Goal: Task Accomplishment & Management: Manage account settings

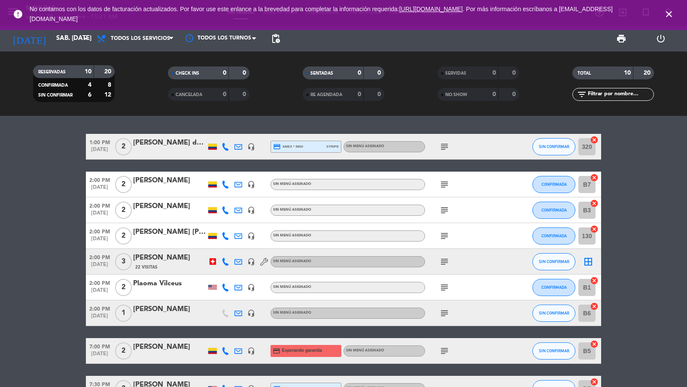
click at [666, 16] on icon "close" at bounding box center [668, 14] width 10 height 10
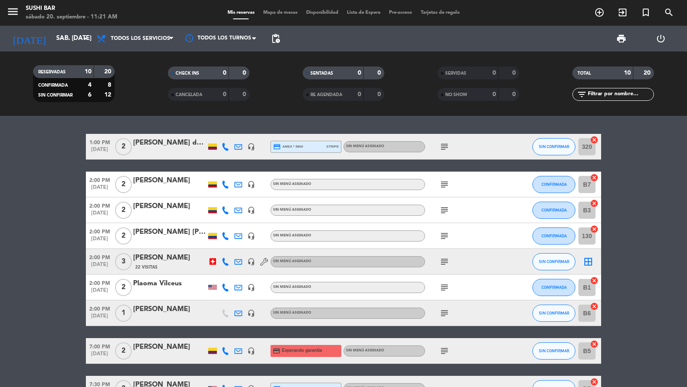
click at [13, 17] on icon "menu" at bounding box center [12, 11] width 13 height 13
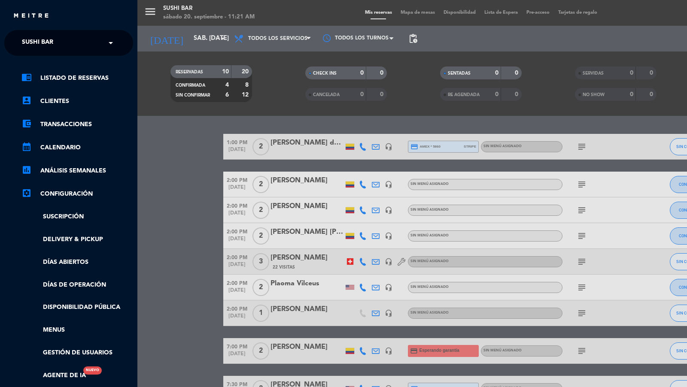
click at [58, 48] on div "× SUSHI BAR" at bounding box center [42, 43] width 48 height 18
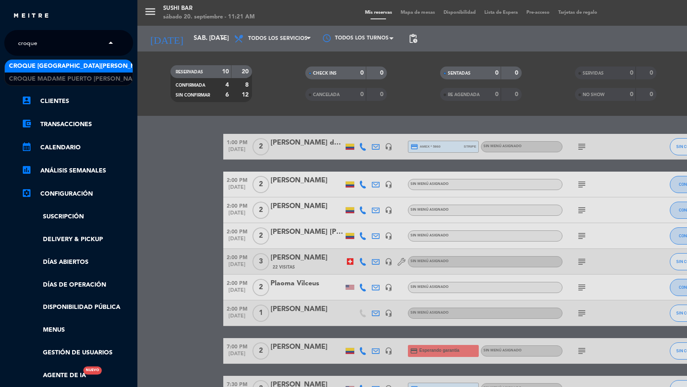
type input "croque"
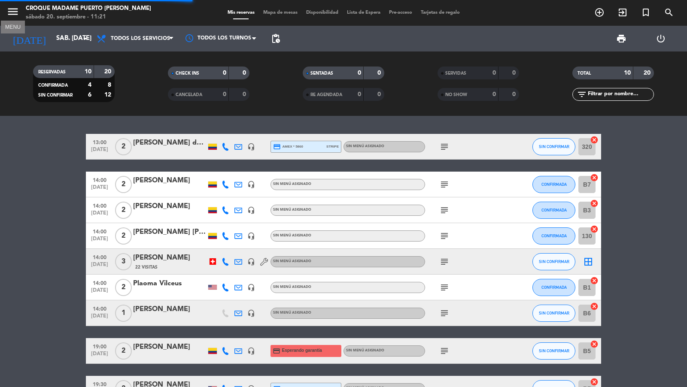
click at [18, 10] on icon "menu" at bounding box center [12, 11] width 13 height 13
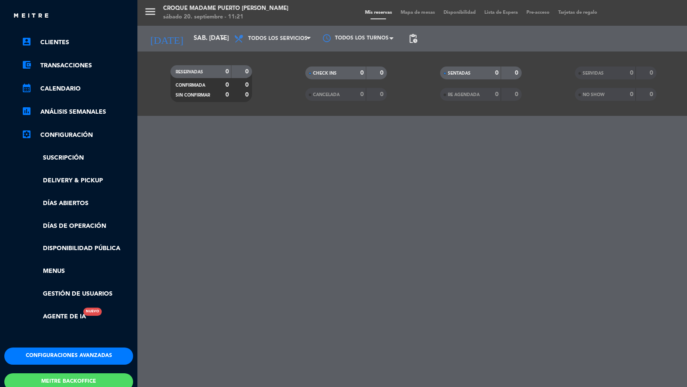
scroll to position [86, 0]
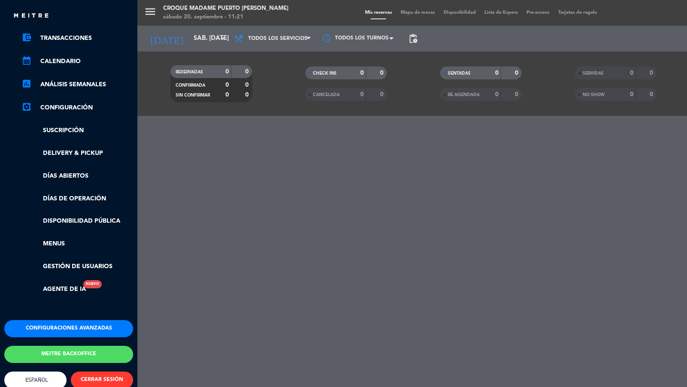
click at [60, 336] on button "Configuraciones avanzadas" at bounding box center [68, 328] width 129 height 17
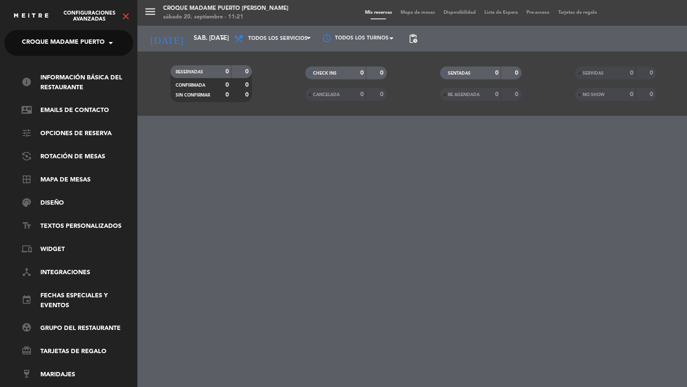
scroll to position [0, 0]
click at [60, 330] on link "group_work Grupo del restaurante" at bounding box center [77, 328] width 112 height 10
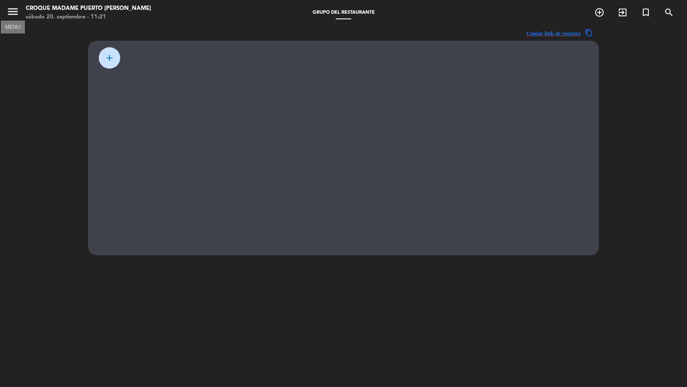
click at [9, 12] on icon "menu" at bounding box center [12, 11] width 13 height 13
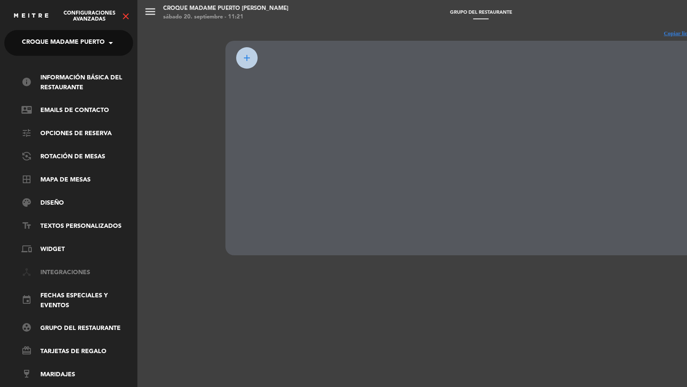
click at [57, 270] on link "device_hub Integraciones" at bounding box center [77, 273] width 112 height 10
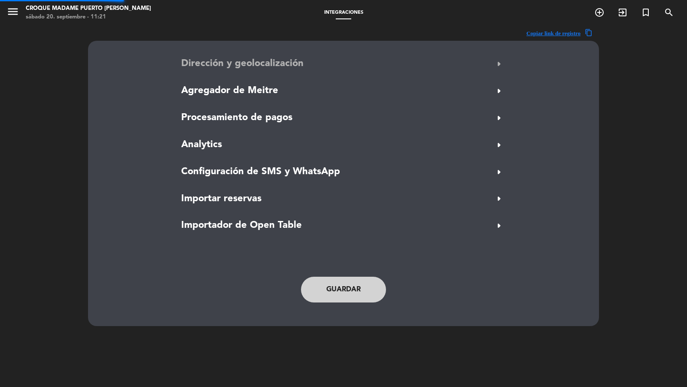
type input "[PERSON_NAME][STREET_ADDRESS]"
type input "Puerto [PERSON_NAME]"
type input "[GEOGRAPHIC_DATA]"
type input "1425"
type input "4.614441"
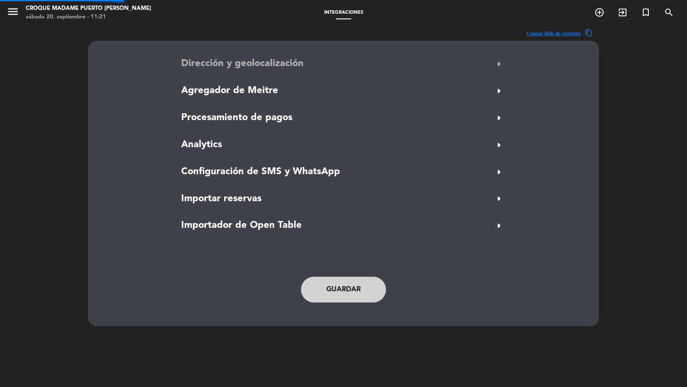
type input "-58.4357016"
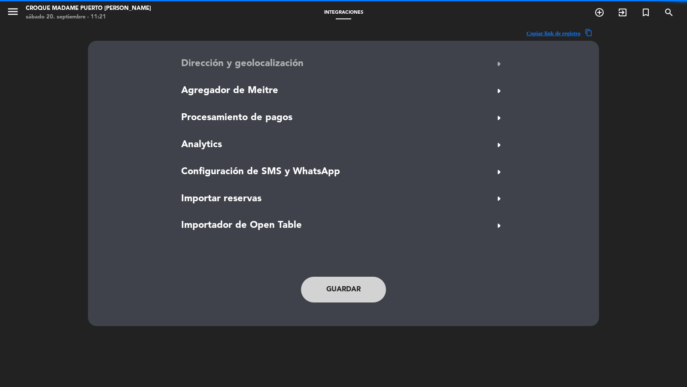
click at [224, 61] on span "Dirección y geolocalización" at bounding box center [242, 63] width 122 height 15
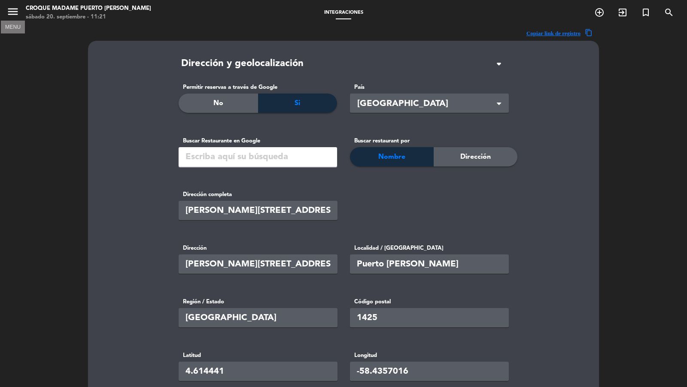
click at [12, 15] on icon "menu" at bounding box center [12, 11] width 13 height 13
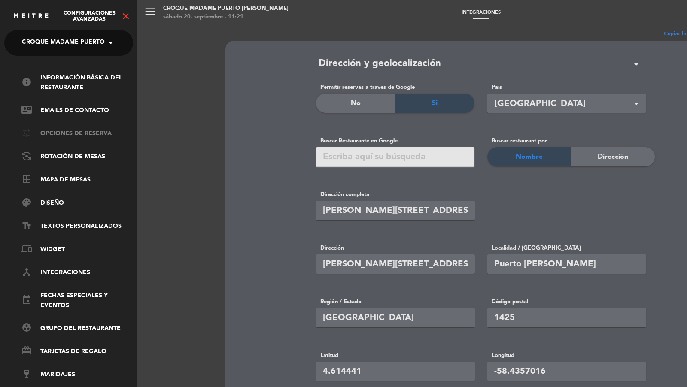
click at [58, 136] on link "tune Opciones de reserva" at bounding box center [77, 134] width 112 height 10
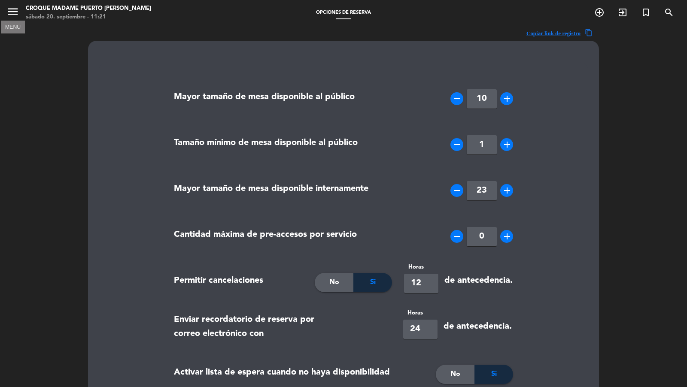
click at [14, 10] on icon "menu" at bounding box center [12, 11] width 13 height 13
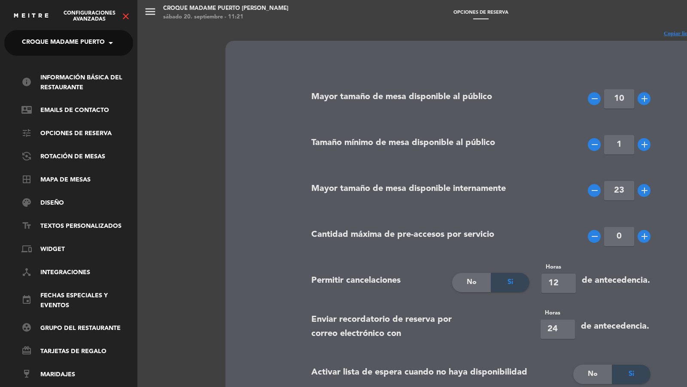
click at [123, 14] on icon "close" at bounding box center [126, 16] width 10 height 10
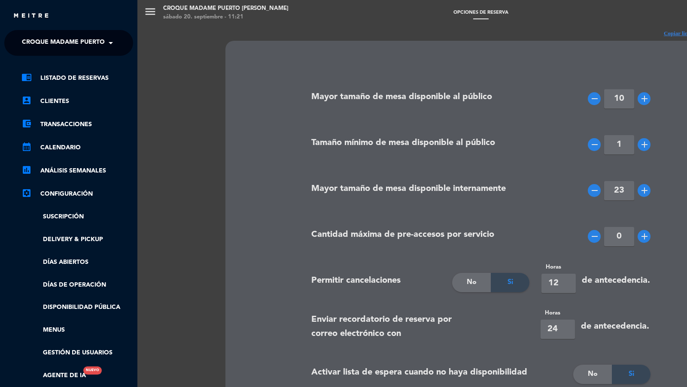
click at [50, 336] on ul "chrome_reader_mode Listado de Reservas account_box Clientes account_balance_wal…" at bounding box center [68, 227] width 129 height 308
click at [52, 331] on link "Menus" at bounding box center [77, 330] width 112 height 10
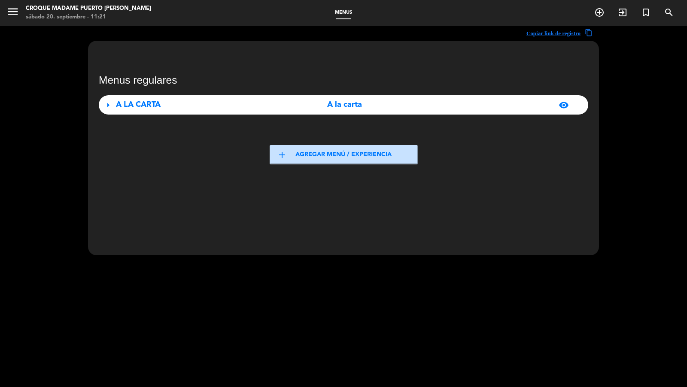
click at [312, 95] on div "arrow_right A LA CARTA A la carta visibility" at bounding box center [343, 104] width 489 height 19
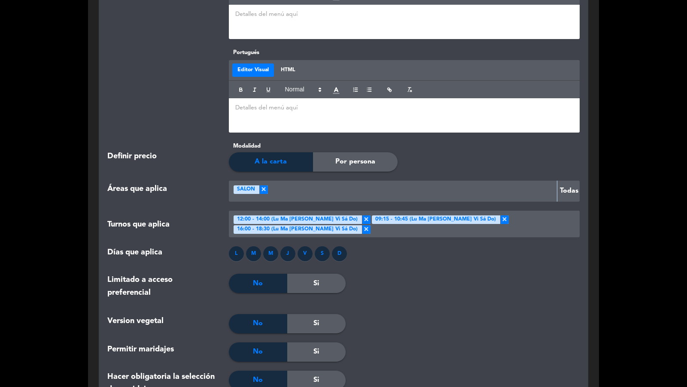
scroll to position [967, 0]
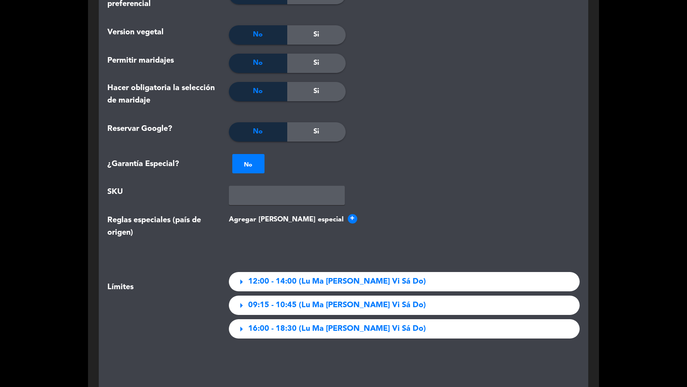
click at [320, 135] on div "Si" at bounding box center [316, 131] width 58 height 19
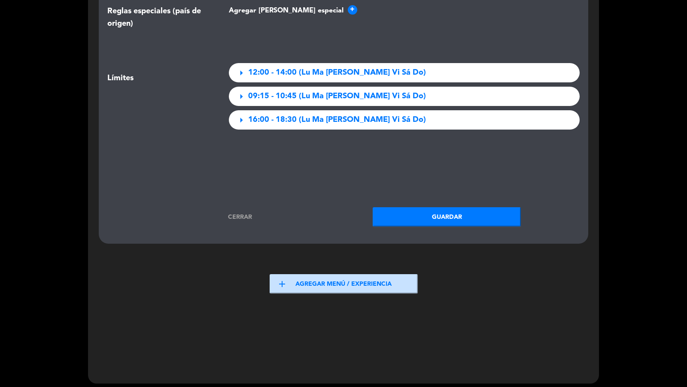
click at [433, 209] on button "Guardar" at bounding box center [446, 216] width 148 height 19
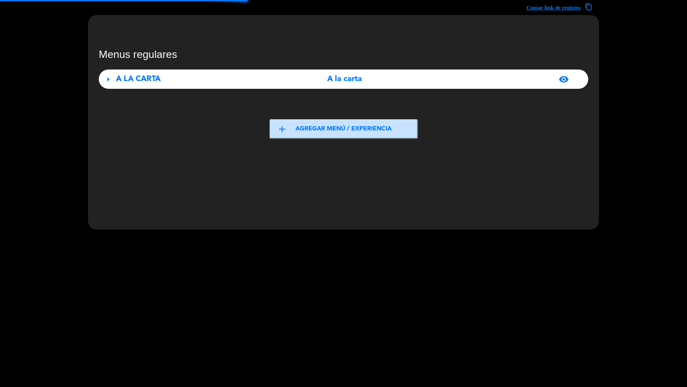
scroll to position [0, 0]
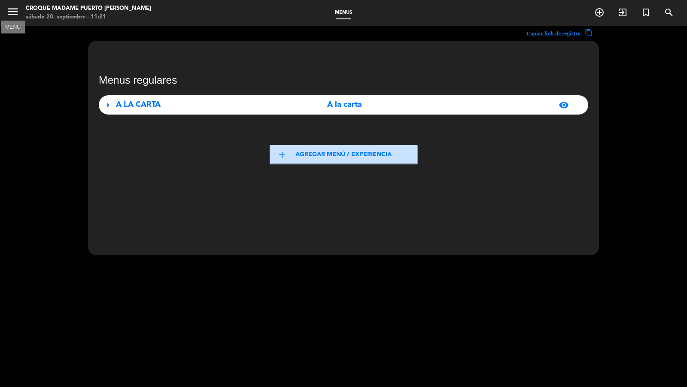
click at [16, 14] on icon "menu" at bounding box center [12, 11] width 13 height 13
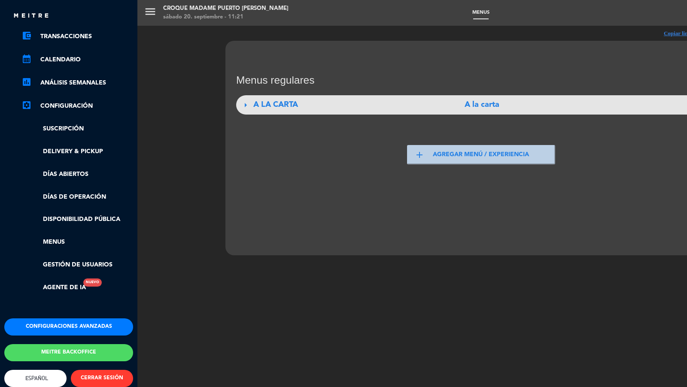
scroll to position [104, 0]
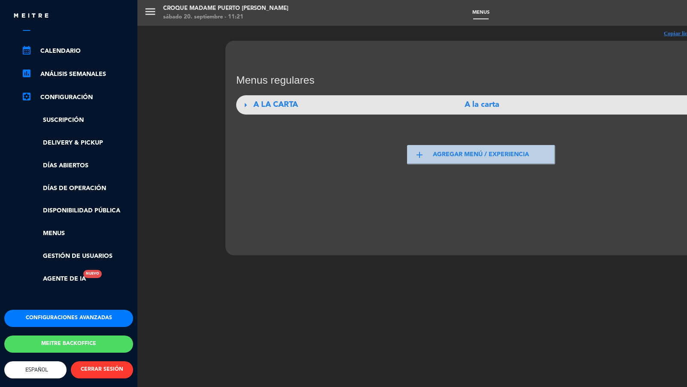
click at [55, 312] on button "Configuraciones avanzadas" at bounding box center [68, 318] width 129 height 17
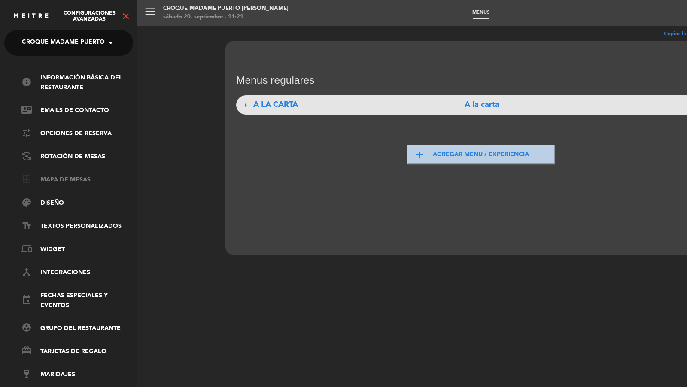
click at [76, 176] on link "border_all Mapa de mesas" at bounding box center [77, 180] width 112 height 10
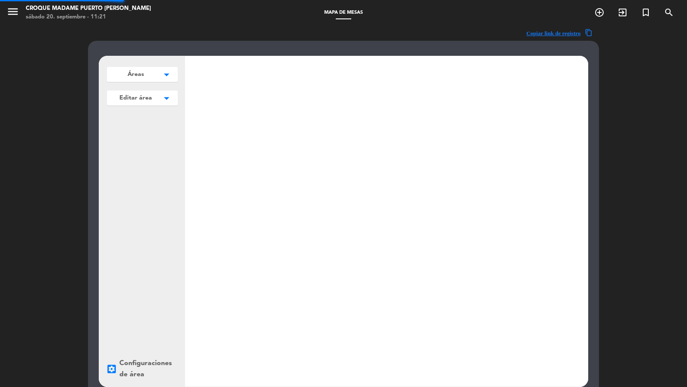
scroll to position [109, 0]
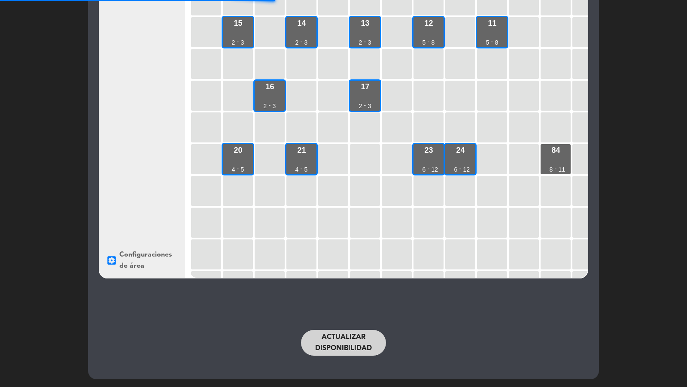
click at [331, 342] on button "Actualizar disponibilidad" at bounding box center [343, 343] width 85 height 26
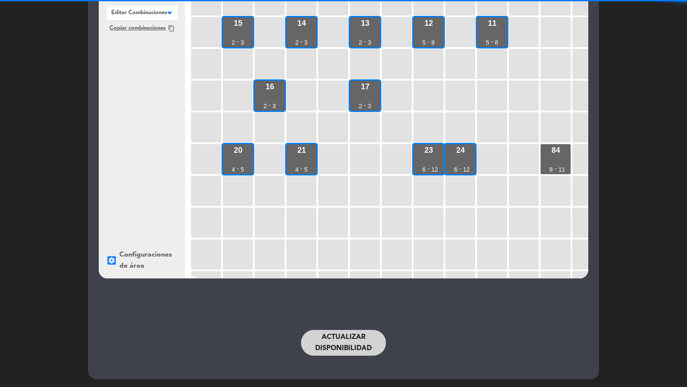
scroll to position [0, 0]
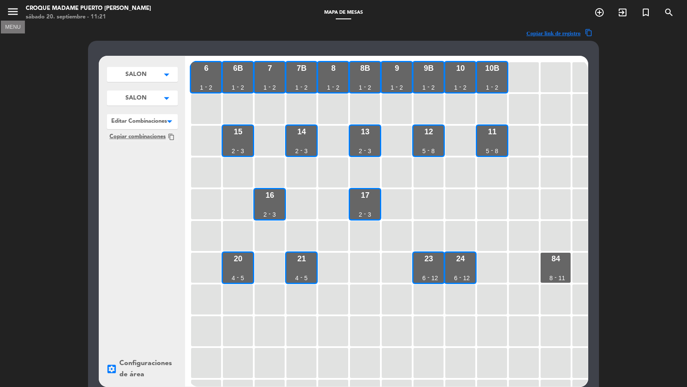
click at [12, 10] on icon "menu" at bounding box center [12, 11] width 13 height 13
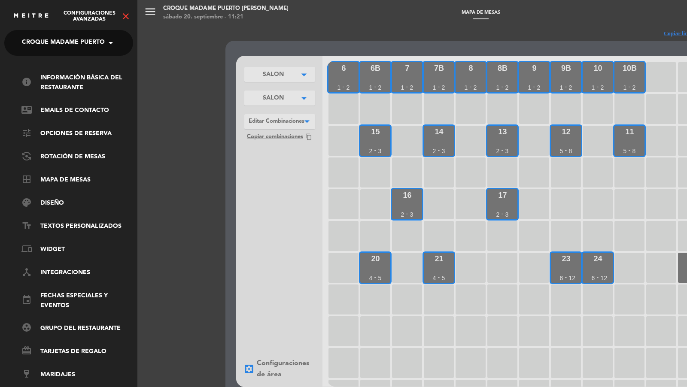
click at [127, 14] on icon "close" at bounding box center [126, 16] width 10 height 10
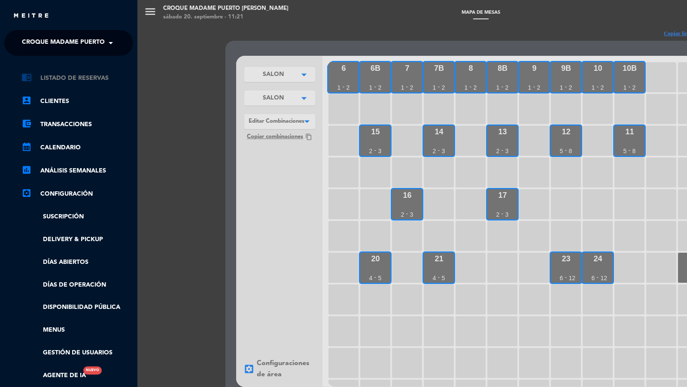
click at [69, 78] on link "chrome_reader_mode Listado de Reservas" at bounding box center [77, 78] width 112 height 10
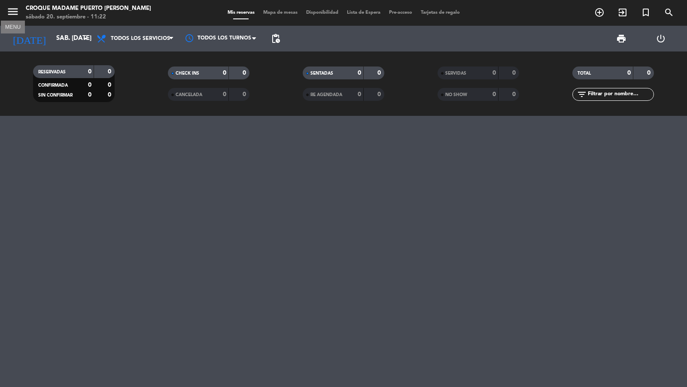
click at [12, 12] on icon "menu" at bounding box center [12, 11] width 13 height 13
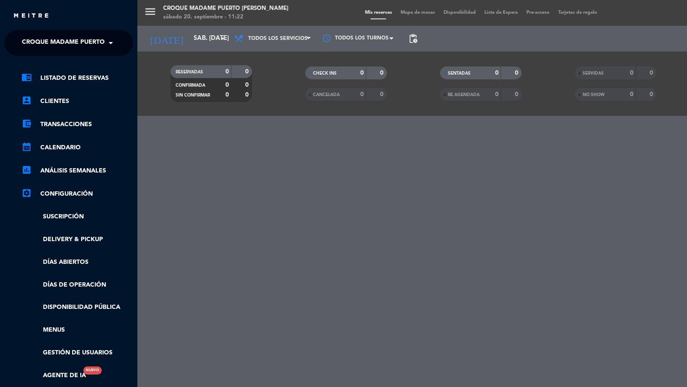
click at [43, 41] on span "Croque Madame Puerto [PERSON_NAME]" at bounding box center [89, 43] width 134 height 18
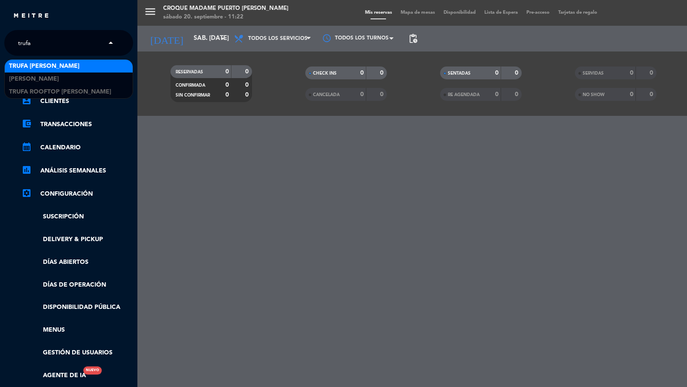
type input "trufa"
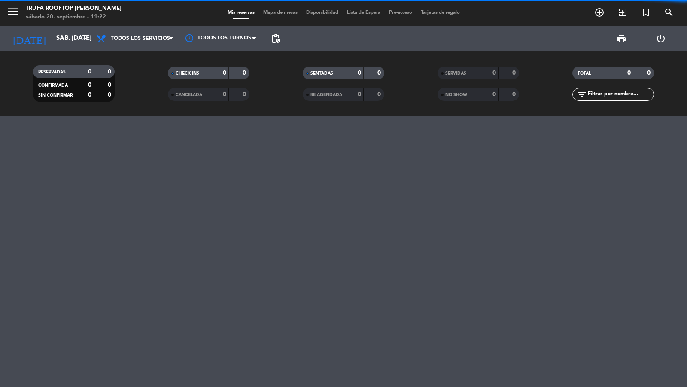
click at [13, 10] on icon "menu" at bounding box center [12, 11] width 13 height 13
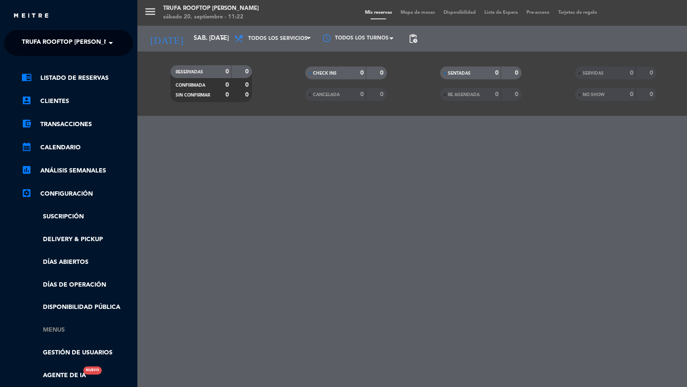
click at [47, 334] on link "Menus" at bounding box center [77, 330] width 112 height 10
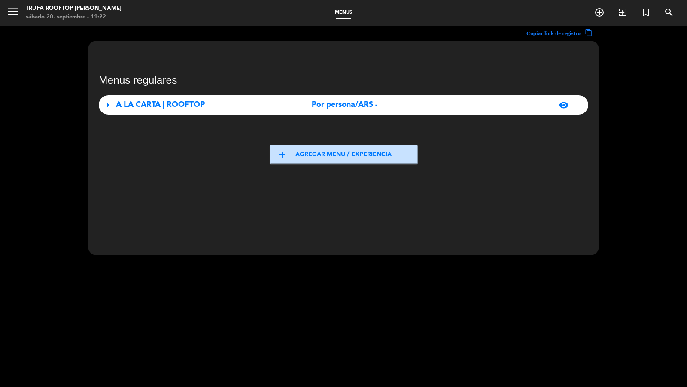
click at [208, 112] on div "arrow_right A LA CARTA | ROOFTOP Por persona/ARS - visibility" at bounding box center [343, 104] width 489 height 19
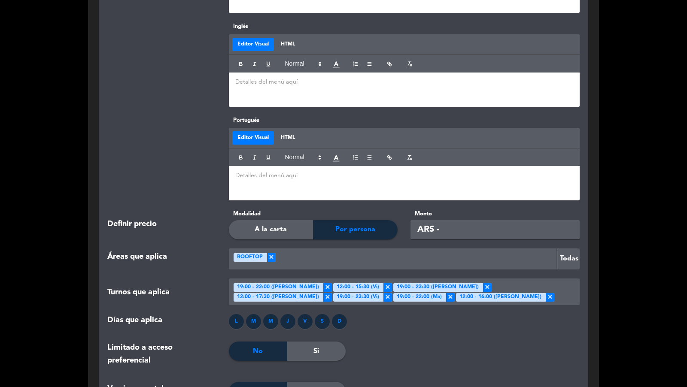
scroll to position [821, 0]
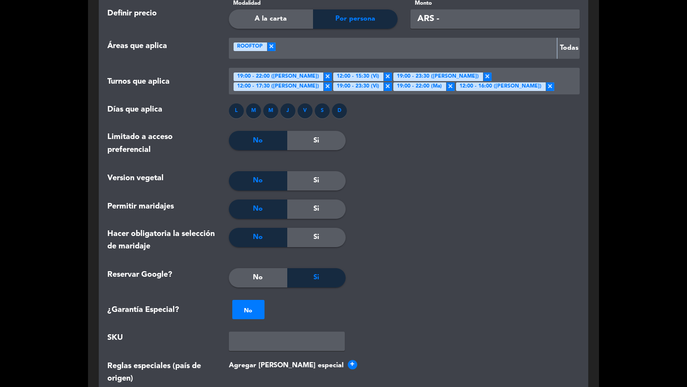
click at [241, 288] on div "Reservar Google? No Si" at bounding box center [343, 282] width 485 height 28
click at [250, 286] on div "No" at bounding box center [258, 277] width 58 height 19
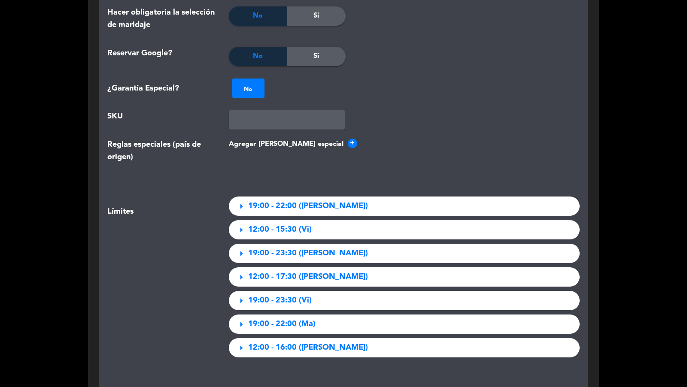
scroll to position [1277, 0]
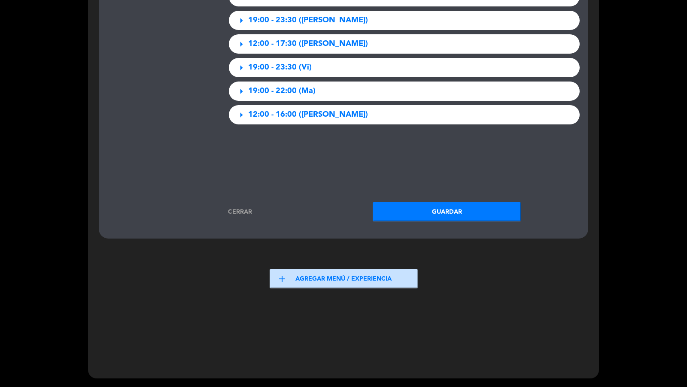
click at [436, 215] on button "Guardar" at bounding box center [446, 211] width 148 height 19
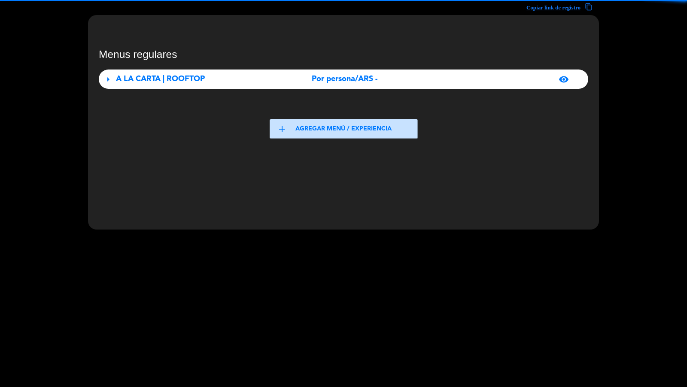
scroll to position [0, 0]
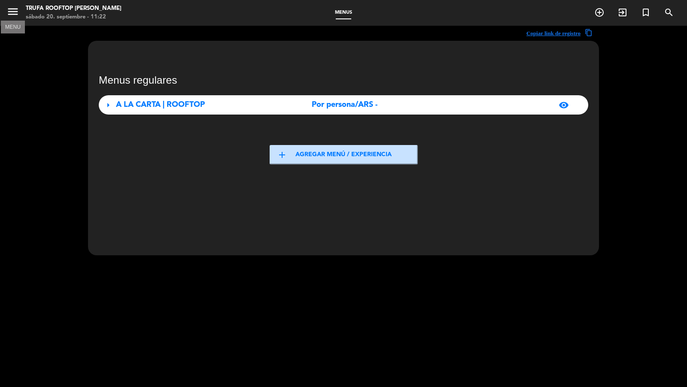
click at [9, 13] on icon "menu" at bounding box center [12, 11] width 13 height 13
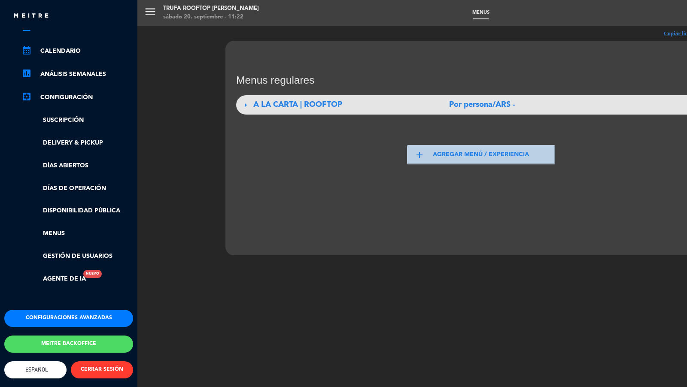
scroll to position [104, 0]
click at [50, 310] on button "Configuraciones avanzadas" at bounding box center [68, 318] width 129 height 17
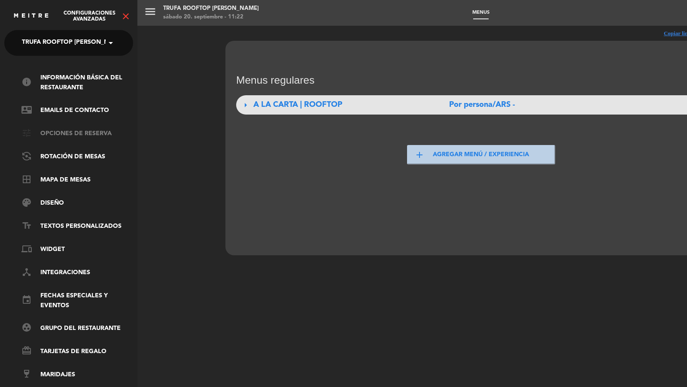
click at [57, 133] on link "tune Opciones de reserva" at bounding box center [77, 134] width 112 height 10
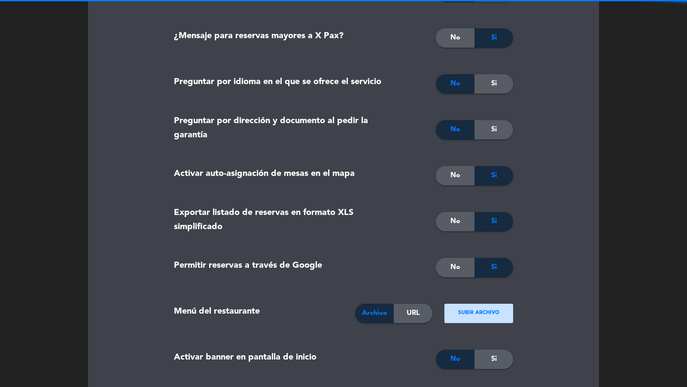
scroll to position [756, 0]
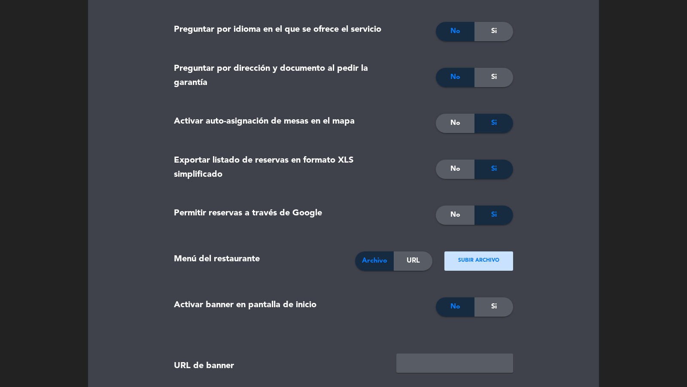
drag, startPoint x: 453, startPoint y: 211, endPoint x: 427, endPoint y: 219, distance: 27.5
click at [454, 211] on span "No" at bounding box center [455, 214] width 10 height 11
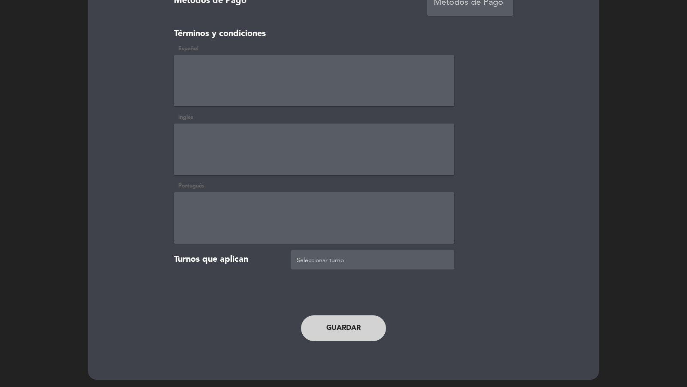
click at [334, 324] on button "Guardar" at bounding box center [343, 328] width 85 height 26
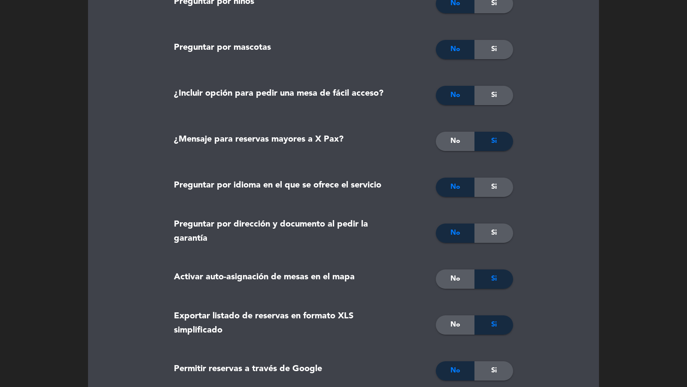
scroll to position [0, 0]
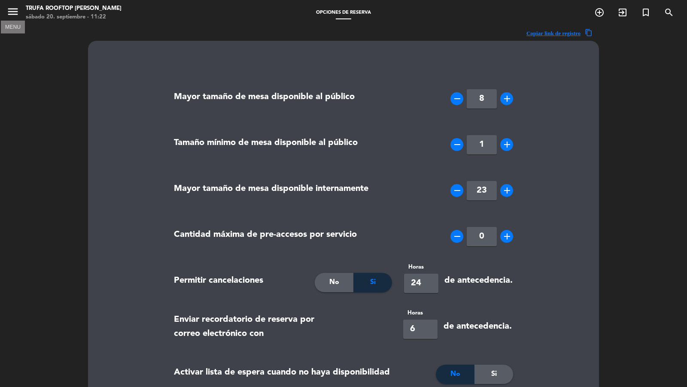
click at [10, 5] on span "menu MENU" at bounding box center [15, 13] width 19 height 20
click at [13, 12] on icon "menu" at bounding box center [12, 11] width 13 height 13
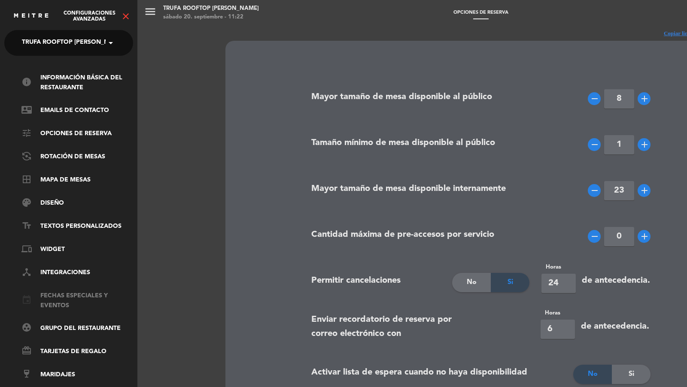
click at [57, 307] on link "event Fechas especiales y eventos" at bounding box center [77, 301] width 112 height 20
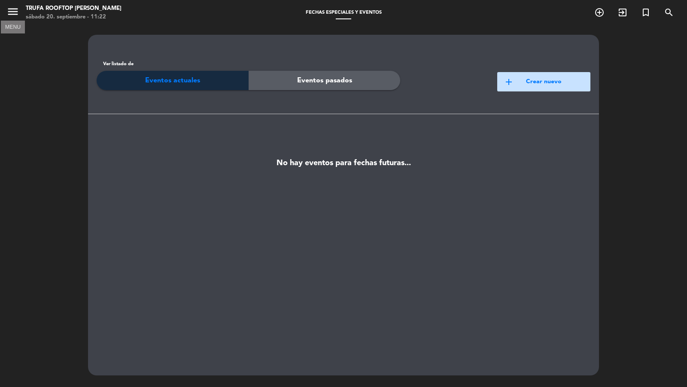
click at [17, 18] on button "menu" at bounding box center [12, 13] width 13 height 16
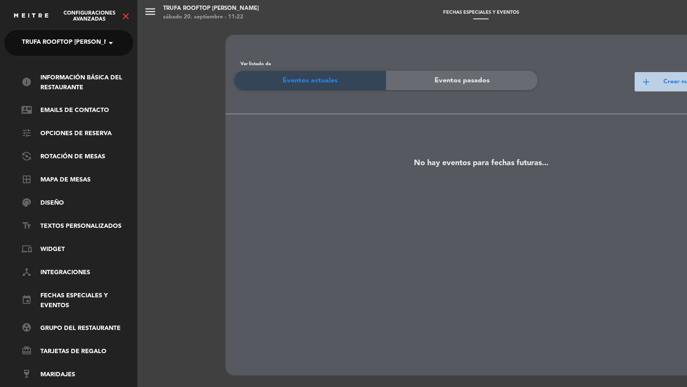
click at [59, 266] on ul "info Información básica del restaurante contact_mail Emails de Contacto tune Op…" at bounding box center [68, 226] width 129 height 307
click at [64, 271] on link "device_hub Integraciones" at bounding box center [77, 273] width 112 height 10
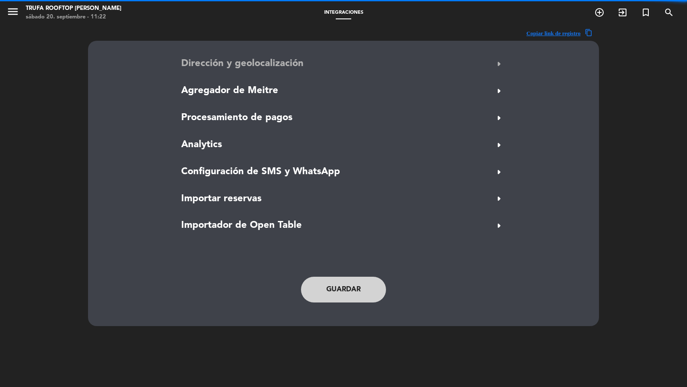
click at [248, 66] on span "Dirección y geolocalización" at bounding box center [242, 63] width 122 height 15
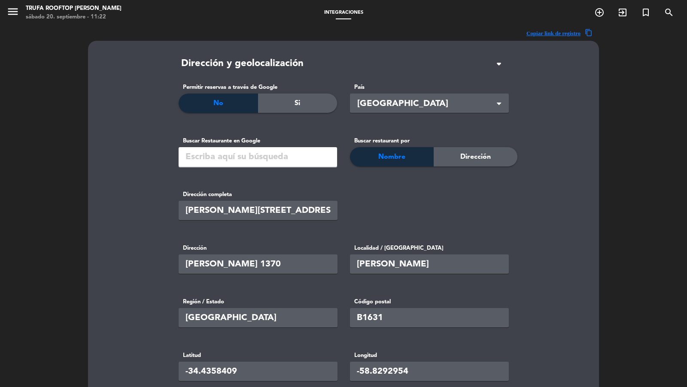
scroll to position [269, 0]
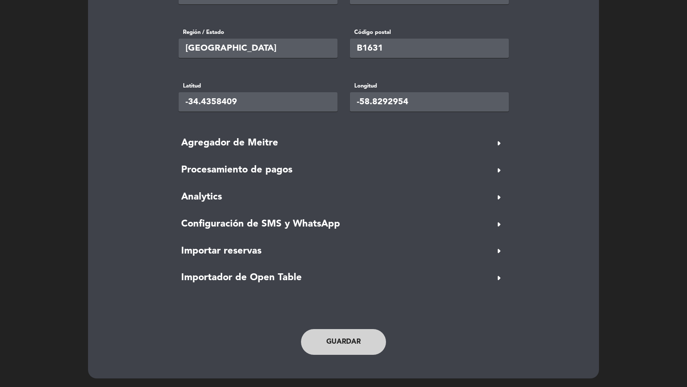
click at [339, 341] on button "Guardar" at bounding box center [343, 342] width 85 height 26
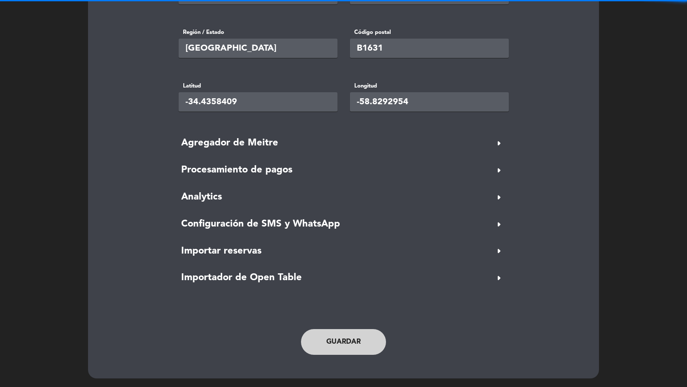
scroll to position [0, 0]
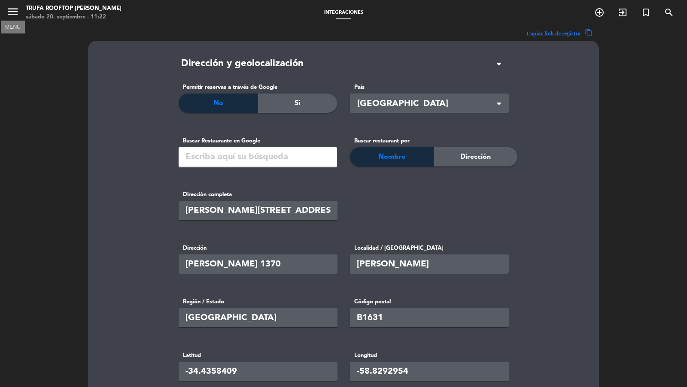
click at [8, 18] on icon "menu" at bounding box center [12, 11] width 13 height 13
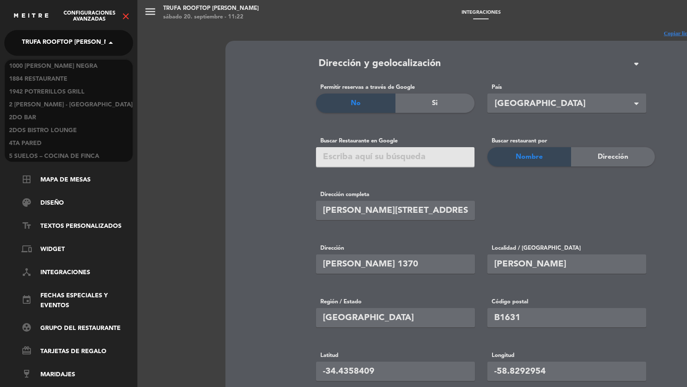
click at [59, 41] on span "Trufa Rooftop [PERSON_NAME]" at bounding box center [73, 43] width 102 height 18
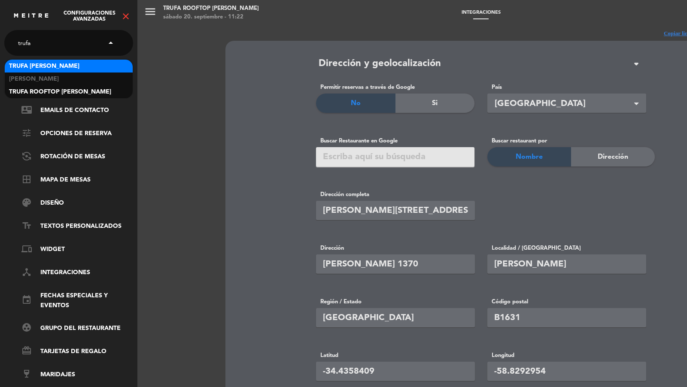
type input "trufa"
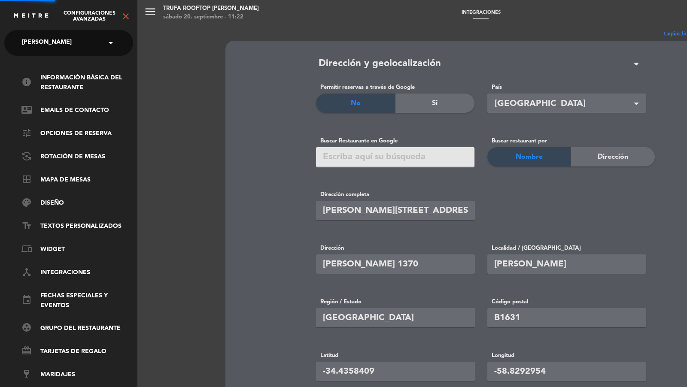
type input "[PERSON_NAME][STREET_ADDRESS]"
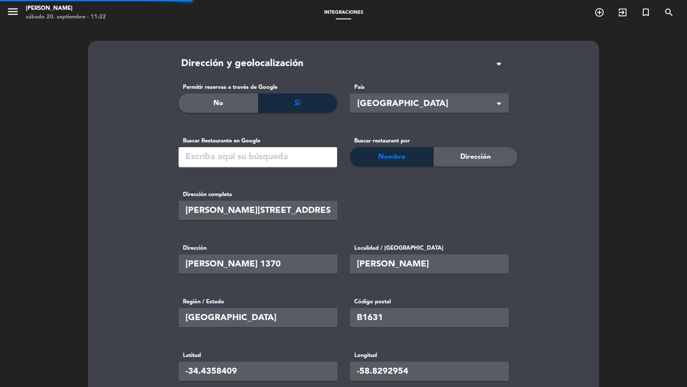
type input "-34.4358008"
type input "-58.8291608"
click at [19, 17] on icon "menu" at bounding box center [12, 11] width 13 height 13
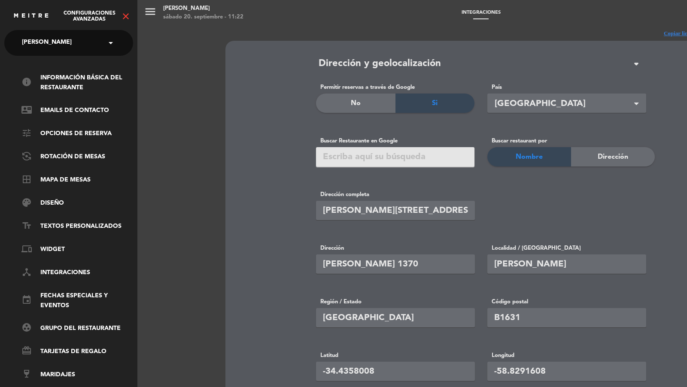
click at [55, 139] on ul "info Información básica del restaurante contact_mail Emails de Contacto tune Op…" at bounding box center [68, 226] width 129 height 307
click at [55, 134] on link "tune Opciones de reserva" at bounding box center [77, 134] width 112 height 10
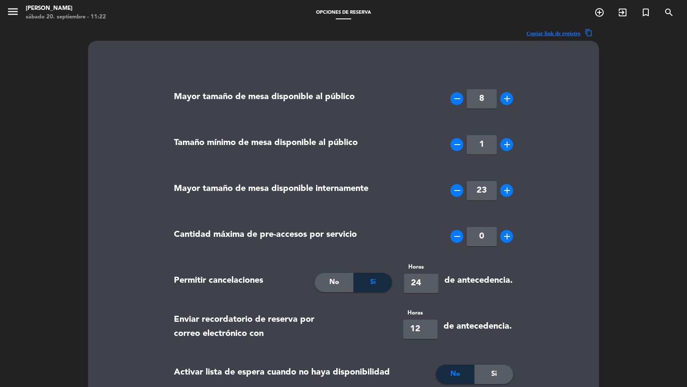
click at [13, 8] on icon "menu" at bounding box center [12, 11] width 13 height 13
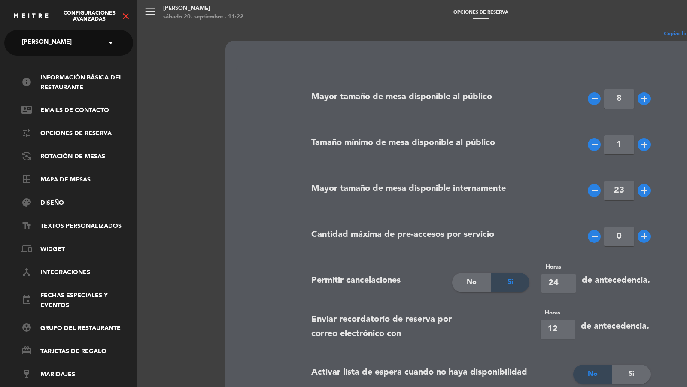
click at [126, 15] on icon "close" at bounding box center [126, 16] width 10 height 10
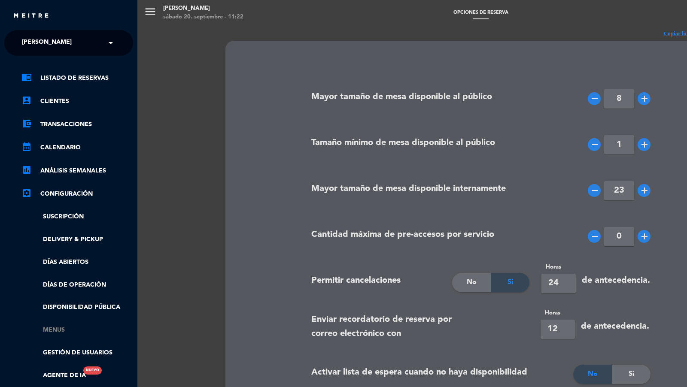
click at [56, 334] on link "Menus" at bounding box center [77, 330] width 112 height 10
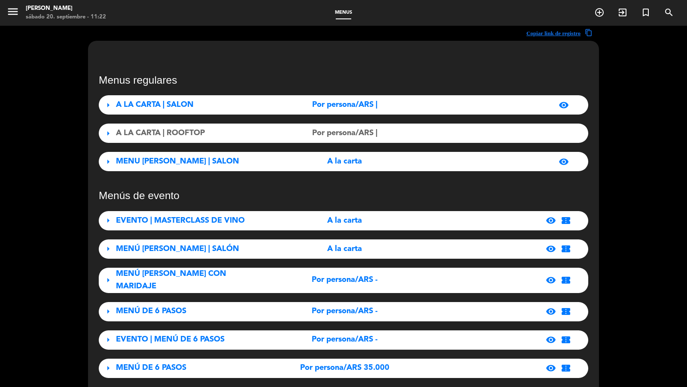
click at [243, 111] on div "A LA CARTA | SALON" at bounding box center [192, 105] width 152 height 12
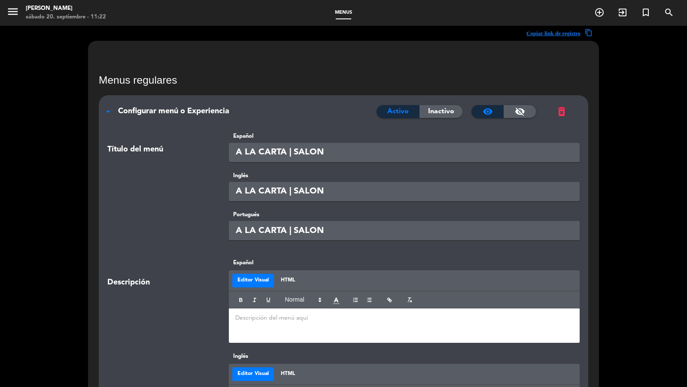
click at [168, 112] on span "Configurar menú o Experiencia" at bounding box center [173, 111] width 111 height 8
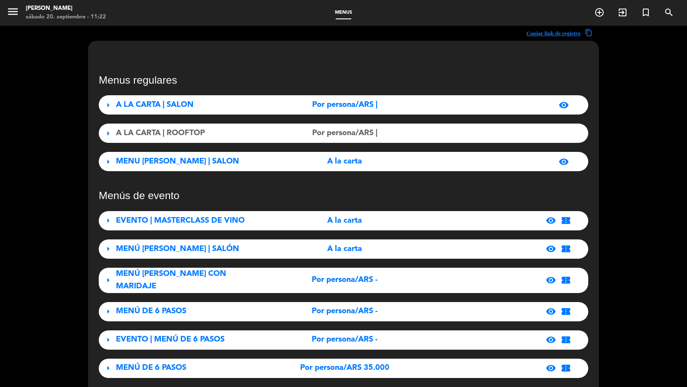
click at [19, 12] on icon "menu" at bounding box center [12, 11] width 13 height 13
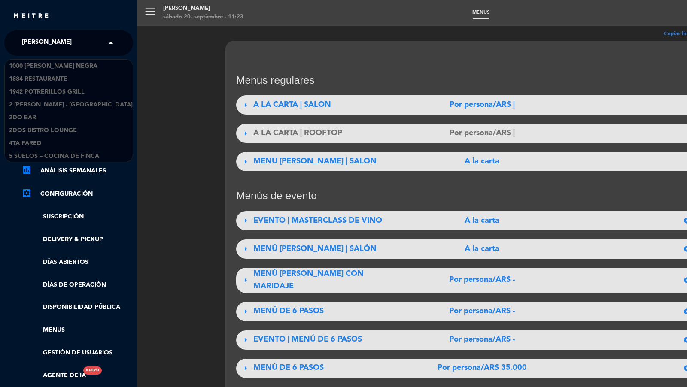
click at [54, 42] on span "[PERSON_NAME]" at bounding box center [47, 43] width 50 height 18
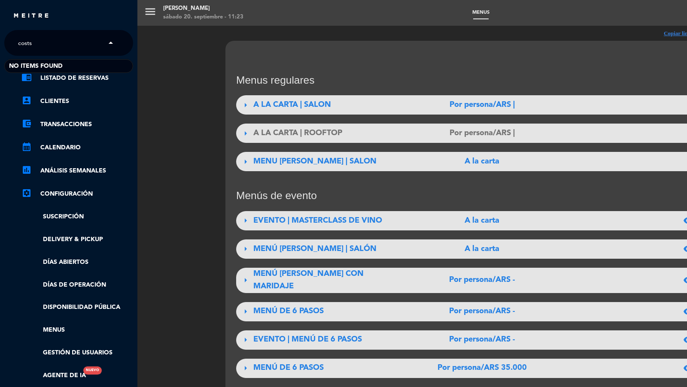
type input "cost"
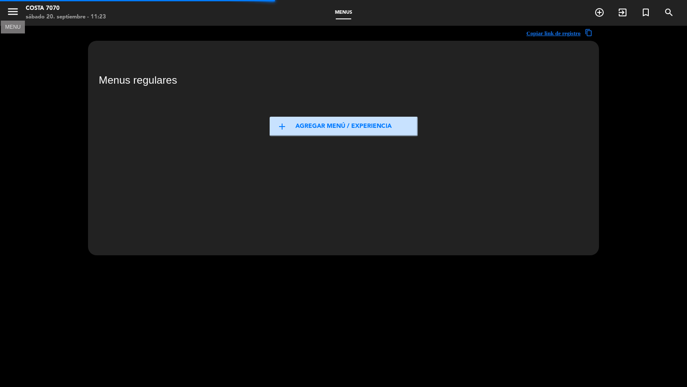
click at [13, 8] on icon "menu" at bounding box center [12, 11] width 13 height 13
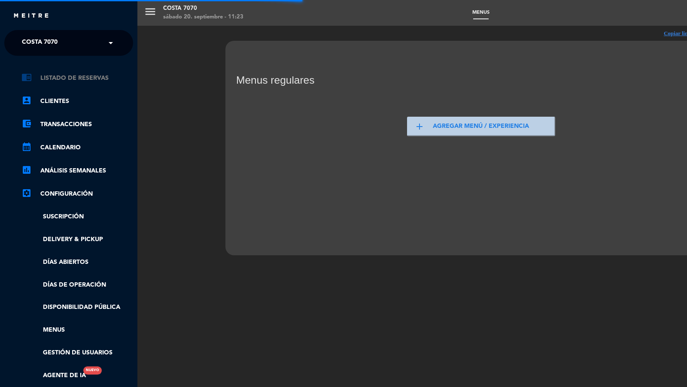
click at [74, 78] on link "chrome_reader_mode Listado de Reservas" at bounding box center [77, 78] width 112 height 10
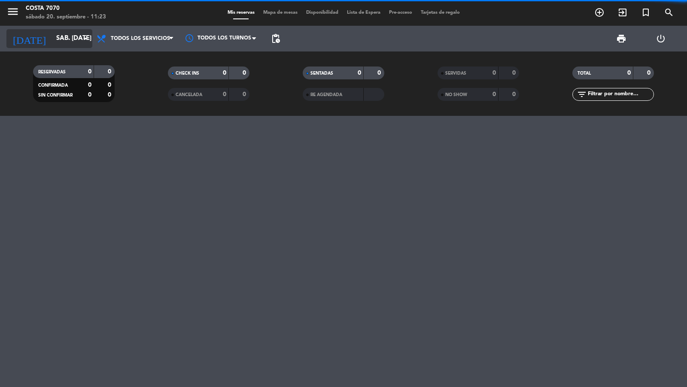
click at [68, 39] on input "sáb. [DATE]" at bounding box center [93, 38] width 83 height 16
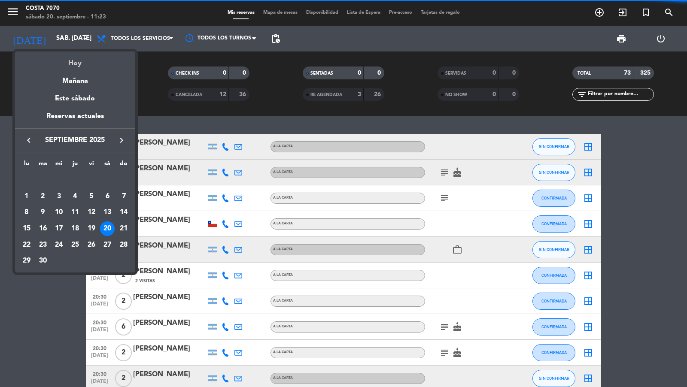
click at [75, 60] on div "Hoy" at bounding box center [75, 60] width 120 height 18
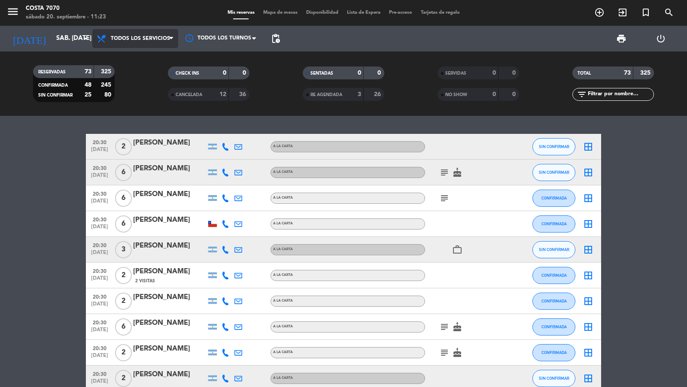
click at [136, 42] on span "Todos los servicios" at bounding box center [135, 38] width 86 height 19
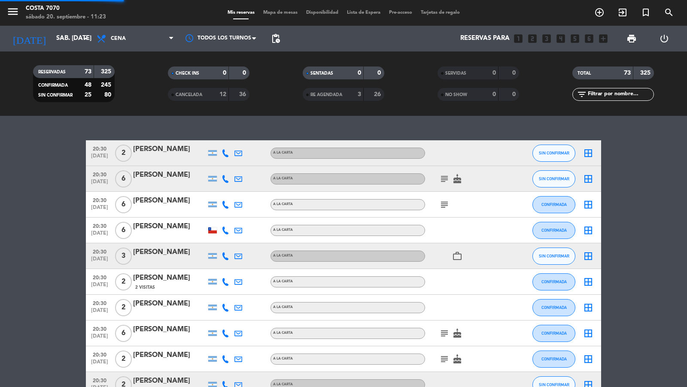
click at [130, 97] on div "menu Costa 7070 sábado 20. septiembre - 11:23 Mis reservas Mapa de mesas Dispon…" at bounding box center [343, 58] width 687 height 116
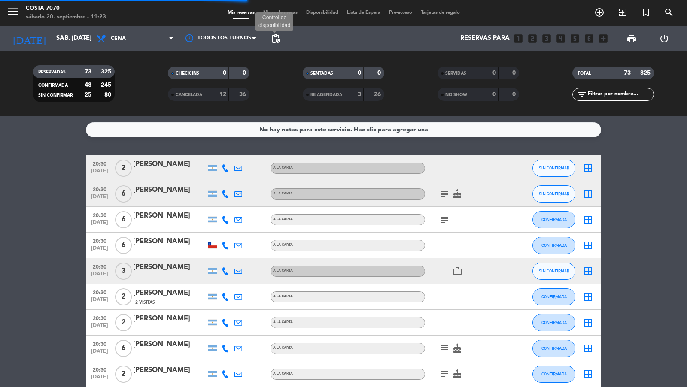
click at [274, 36] on span "pending_actions" at bounding box center [275, 38] width 10 height 10
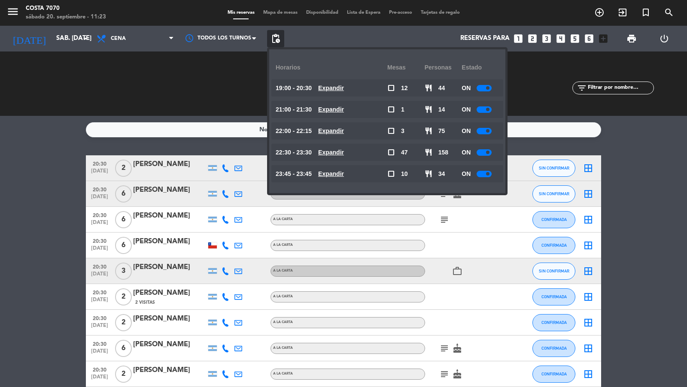
click at [73, 139] on div "No hay notas para este servicio. Haz clic para agregar una 20:30 [DATE] 2 [PERS…" at bounding box center [343, 251] width 687 height 271
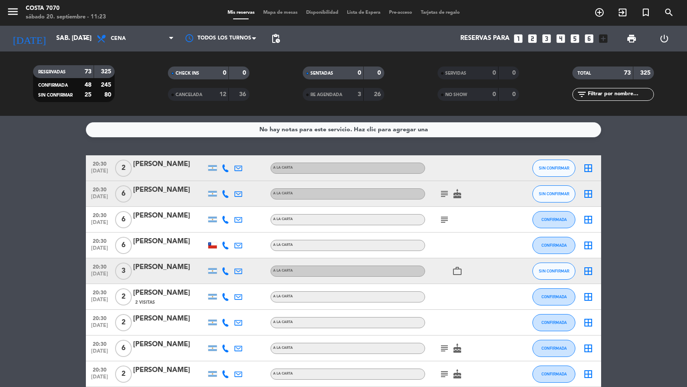
click at [284, 10] on span "Mapa de mesas" at bounding box center [280, 12] width 43 height 5
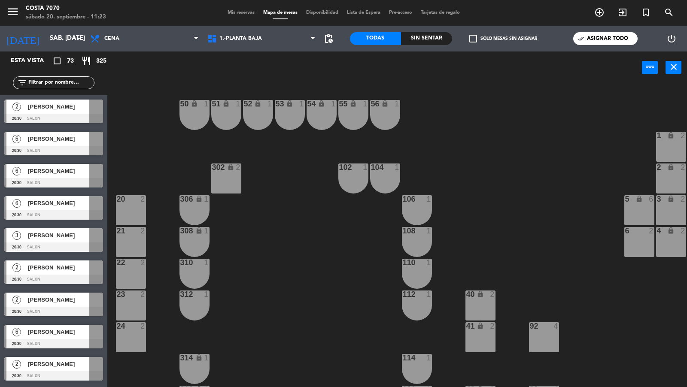
scroll to position [350, 0]
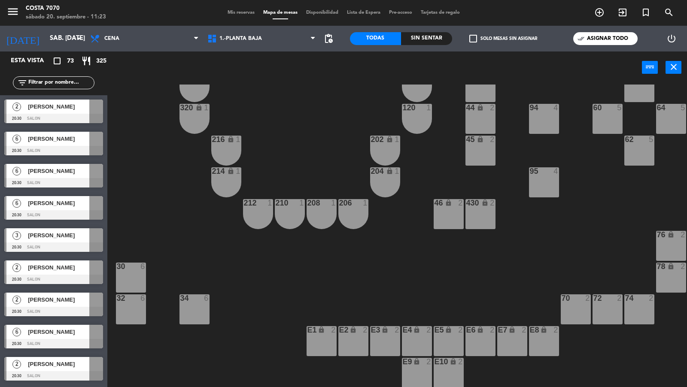
click at [330, 339] on div "E1 lock 2" at bounding box center [321, 341] width 30 height 30
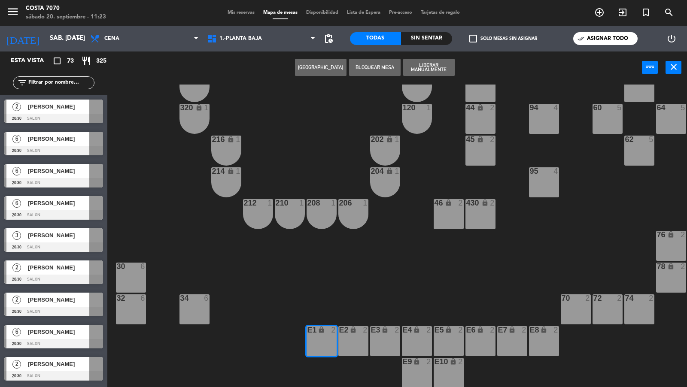
click at [358, 339] on div "E2 lock 2" at bounding box center [353, 341] width 30 height 30
click at [377, 339] on div "E3 lock 2" at bounding box center [385, 341] width 30 height 30
click at [412, 338] on div "E4 lock 2" at bounding box center [417, 341] width 30 height 30
click at [448, 336] on div "E5 lock 2" at bounding box center [448, 341] width 30 height 30
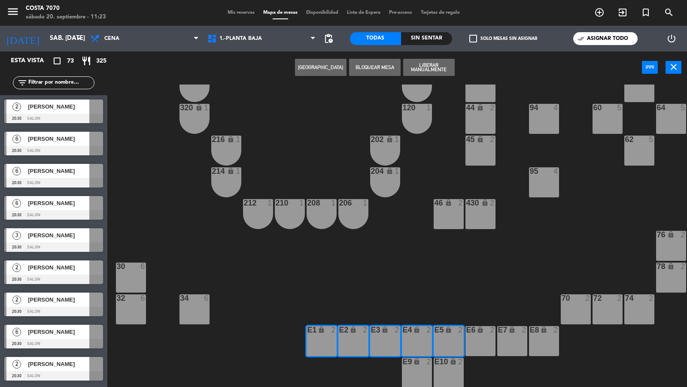
click at [485, 336] on div "E6 lock 2" at bounding box center [480, 341] width 30 height 30
click at [504, 336] on div "E7 lock 2" at bounding box center [512, 341] width 30 height 30
click at [542, 336] on div "E8 lock 2" at bounding box center [544, 341] width 30 height 30
click at [418, 369] on div "E9 lock 2" at bounding box center [417, 373] width 30 height 30
click at [457, 369] on div "E10 lock 2" at bounding box center [448, 373] width 30 height 30
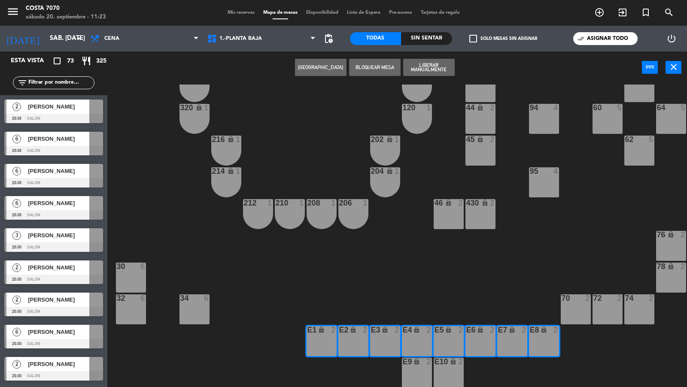
click at [433, 66] on button "Liberar Manualmente" at bounding box center [428, 67] width 51 height 17
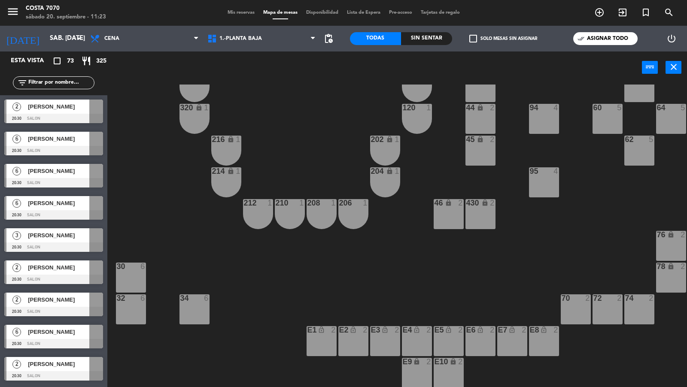
click at [421, 364] on div "E9 lock 2" at bounding box center [417, 373] width 30 height 30
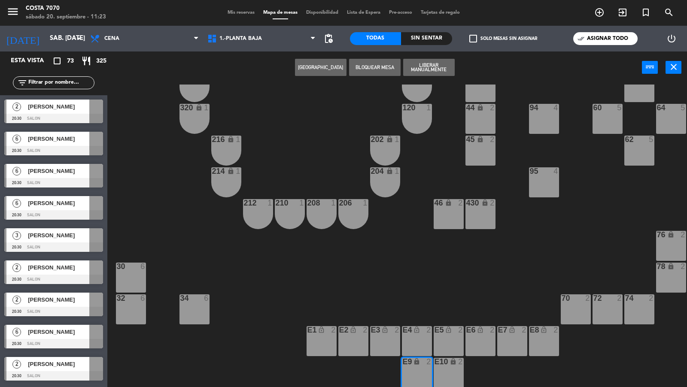
click at [443, 364] on div "E10 lock 2" at bounding box center [448, 373] width 30 height 30
click at [430, 67] on button "Liberar Manualmente" at bounding box center [428, 67] width 51 height 17
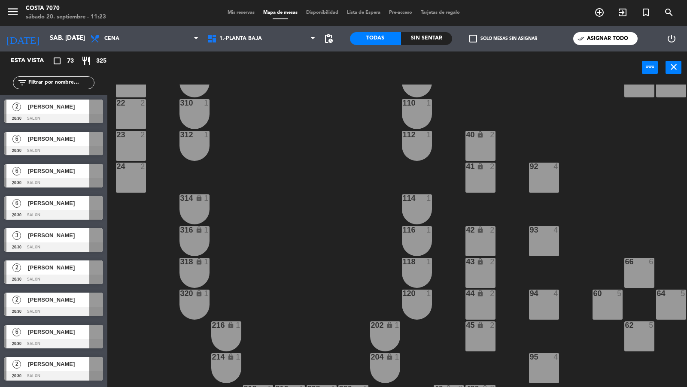
scroll to position [0, 0]
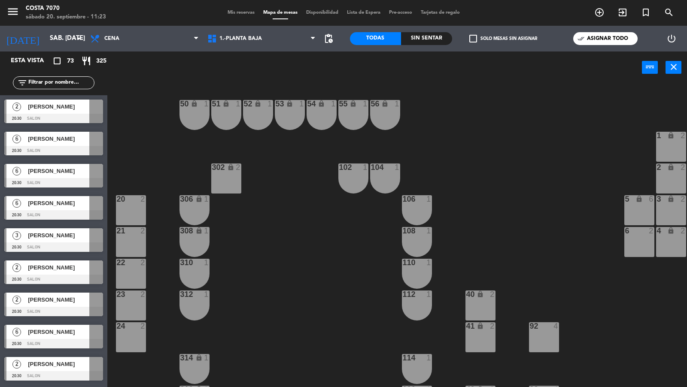
click at [236, 9] on div "Mis reservas Mapa de mesas Disponibilidad Lista de Espera Pre-acceso Tarjetas d…" at bounding box center [343, 13] width 241 height 8
click at [236, 10] on span "Mis reservas" at bounding box center [241, 12] width 36 height 5
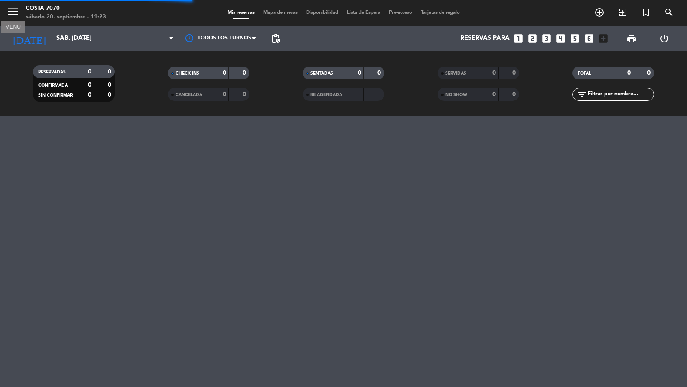
click at [12, 13] on icon "menu" at bounding box center [12, 11] width 13 height 13
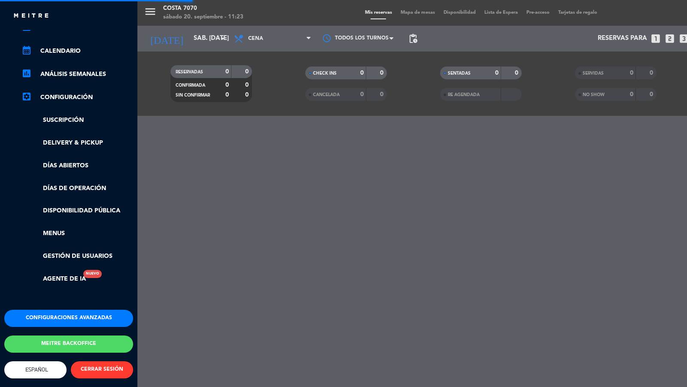
scroll to position [104, 0]
click at [66, 310] on button "Configuraciones avanzadas" at bounding box center [68, 318] width 129 height 17
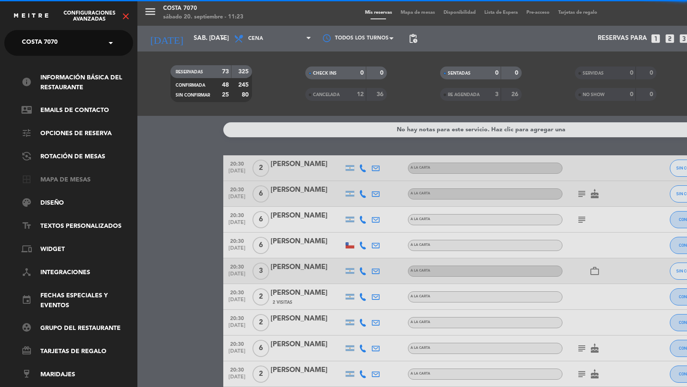
click at [54, 181] on link "border_all Mapa de mesas" at bounding box center [77, 180] width 112 height 10
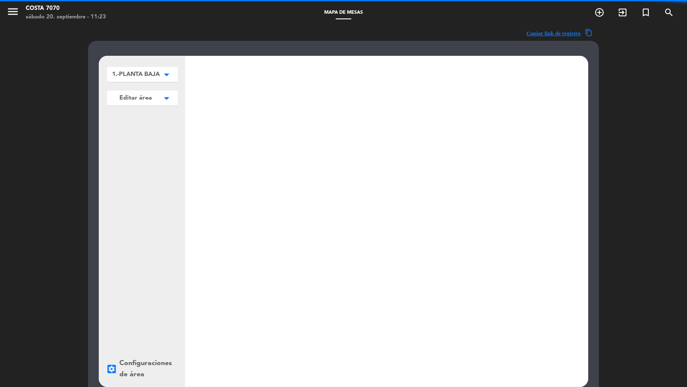
scroll to position [109, 0]
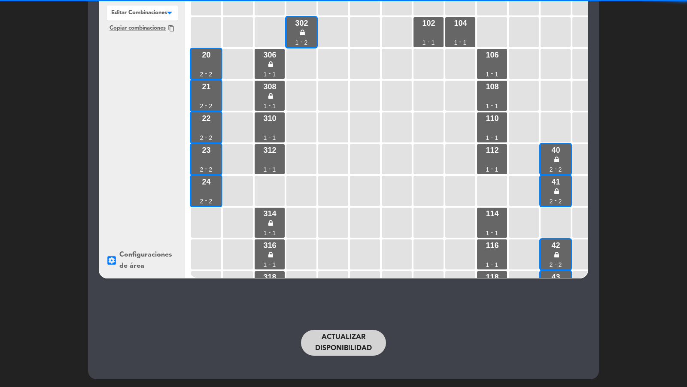
click at [336, 339] on button "Actualizar disponibilidad" at bounding box center [343, 343] width 85 height 26
